Goal: Information Seeking & Learning: Find specific page/section

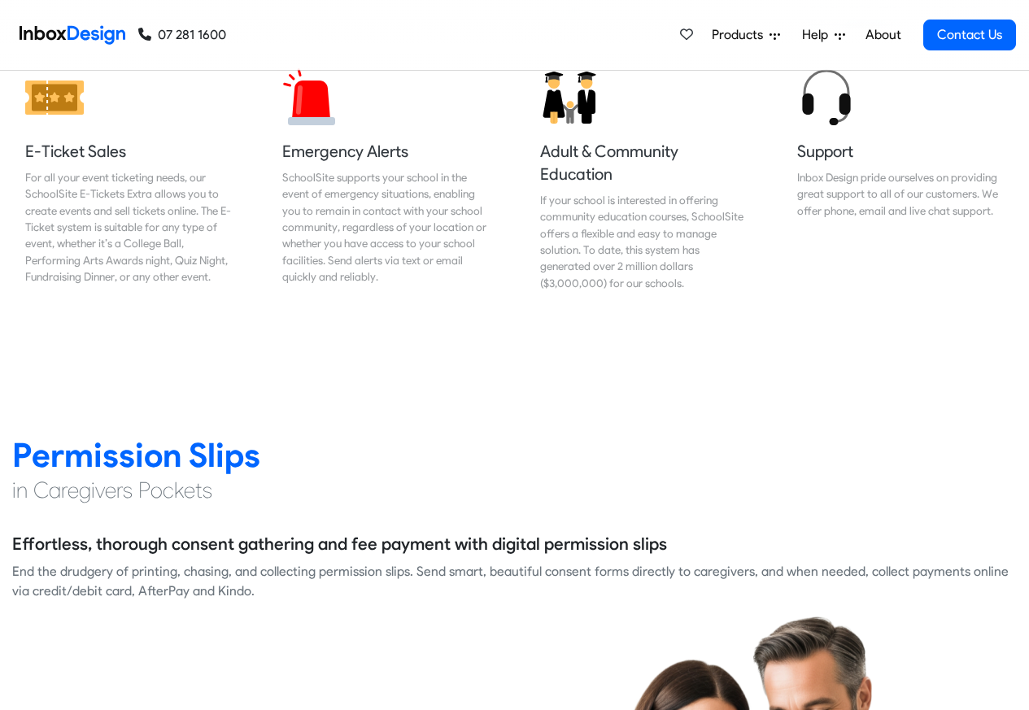
scroll to position [1952, 0]
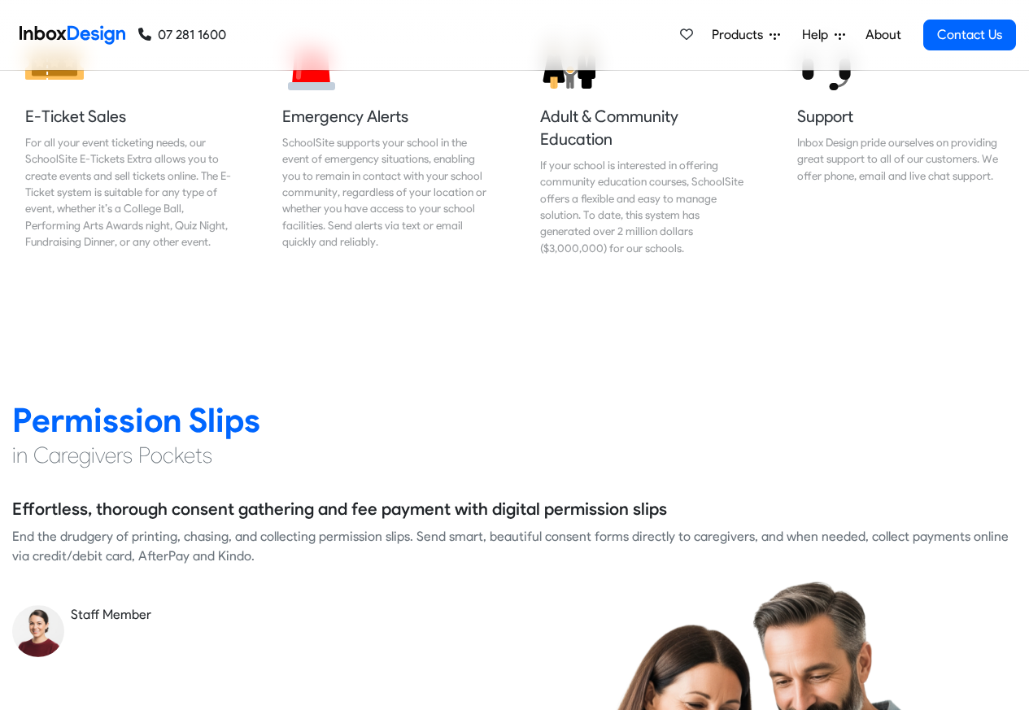
click at [883, 35] on link "About" at bounding box center [883, 35] width 45 height 33
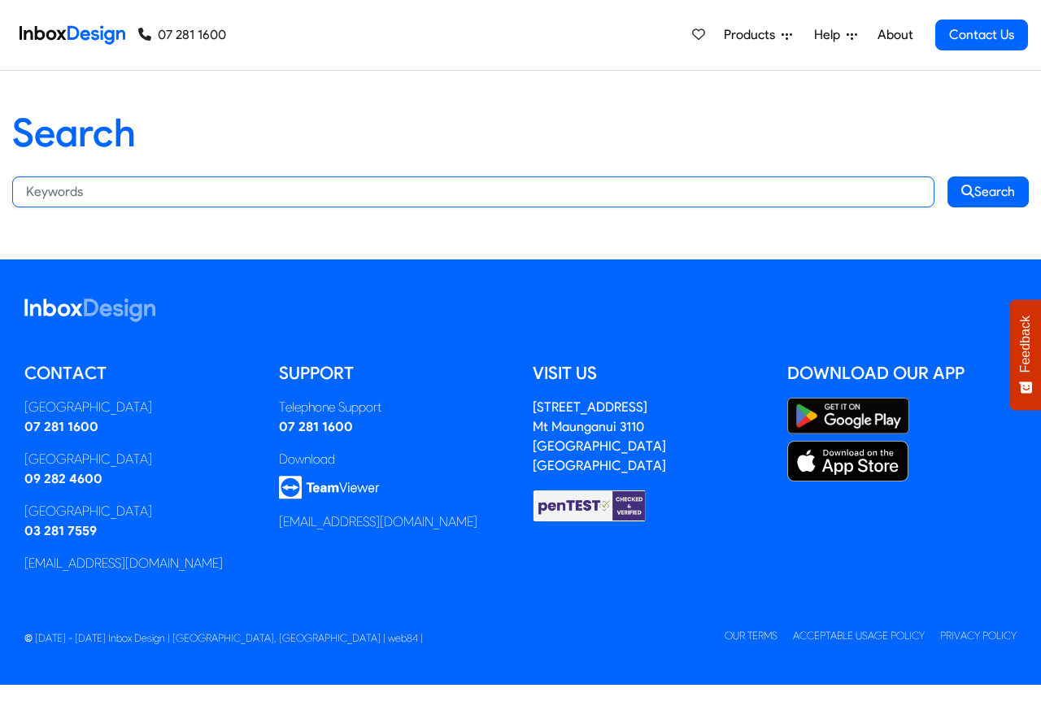
click at [211, 190] on input "Search:" at bounding box center [473, 192] width 922 height 31
paste input "bespoke"
type input "bespoke"
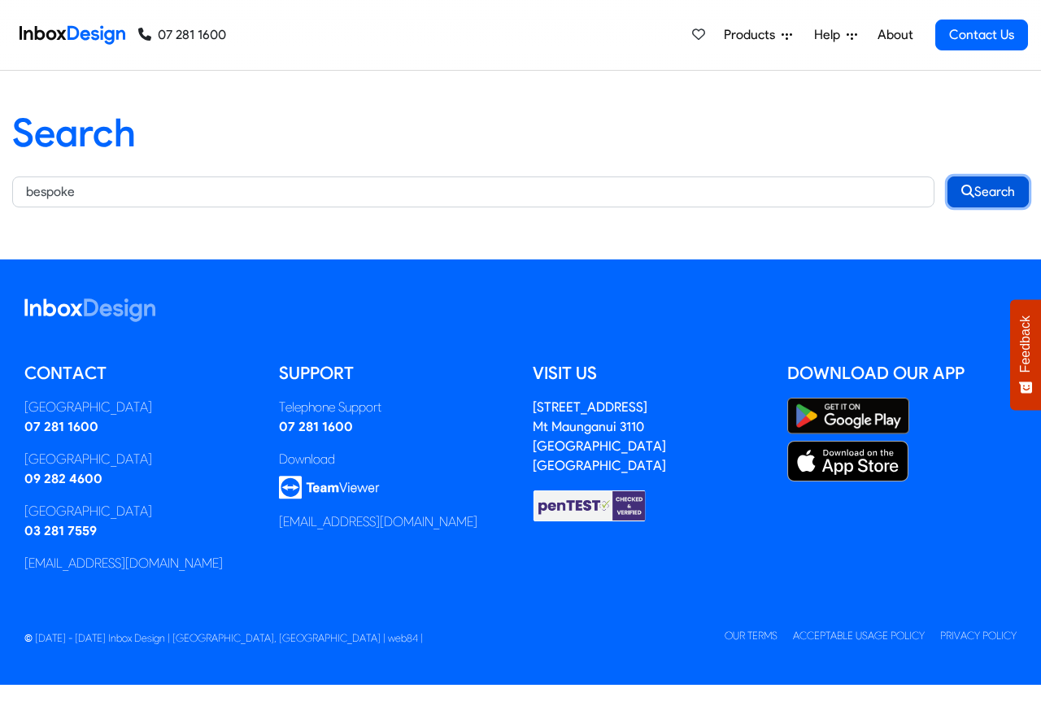
click at [987, 191] on button "Search" at bounding box center [988, 192] width 81 height 31
